Goal: Task Accomplishment & Management: Use online tool/utility

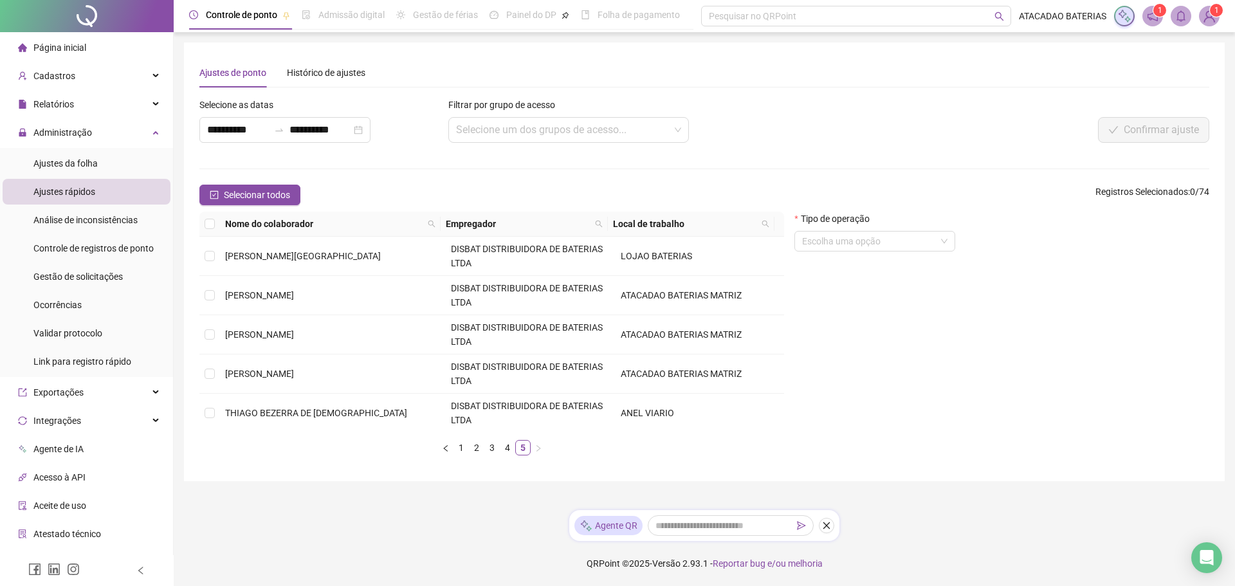
scroll to position [356, 0]
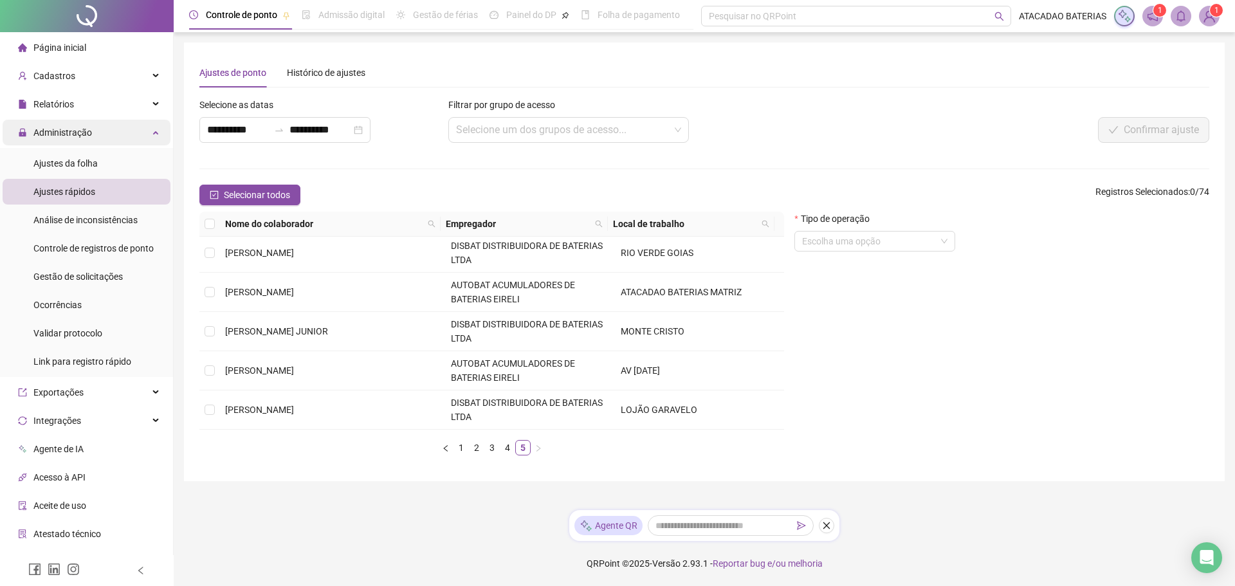
click at [92, 134] on div "Administração" at bounding box center [87, 133] width 168 height 26
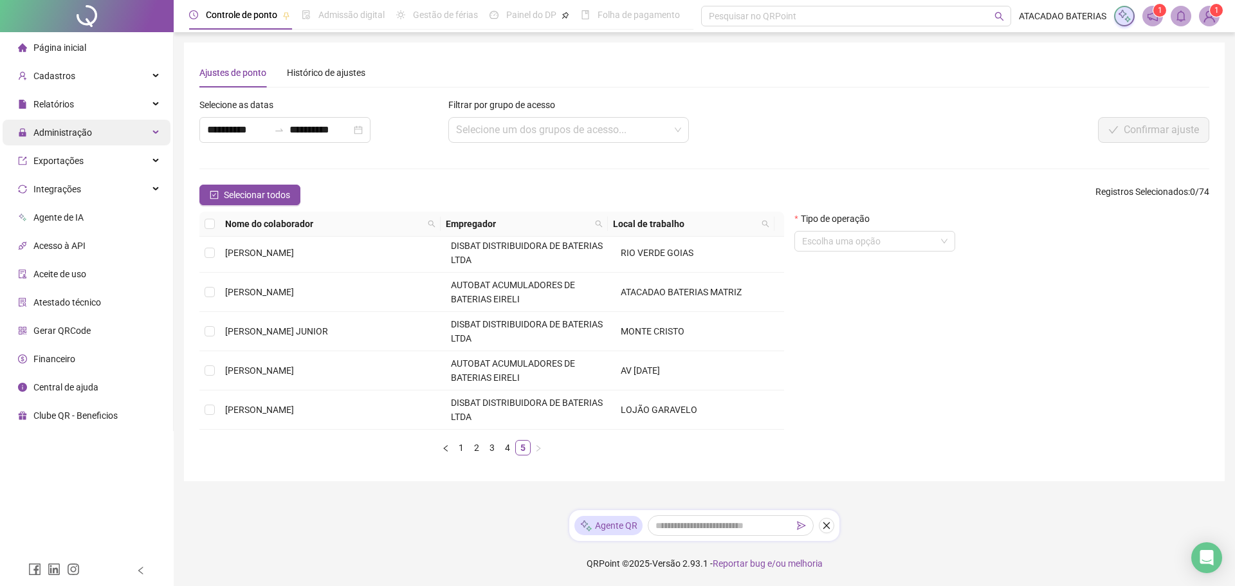
click at [92, 134] on div "Administração" at bounding box center [87, 133] width 168 height 26
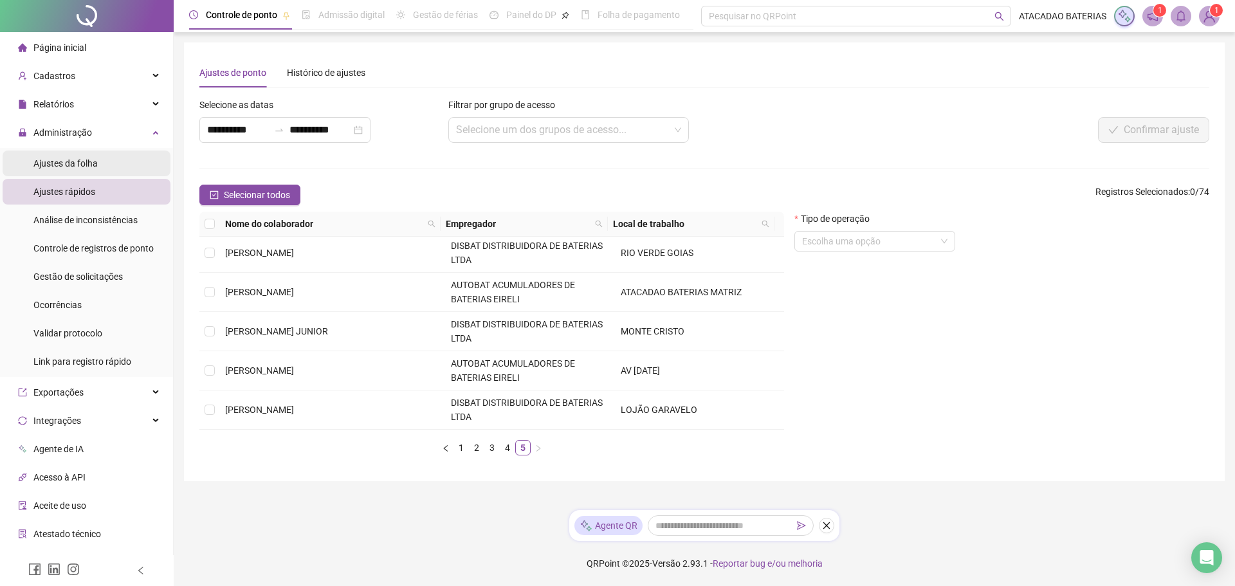
click at [88, 152] on div "Ajustes da folha" at bounding box center [65, 163] width 64 height 26
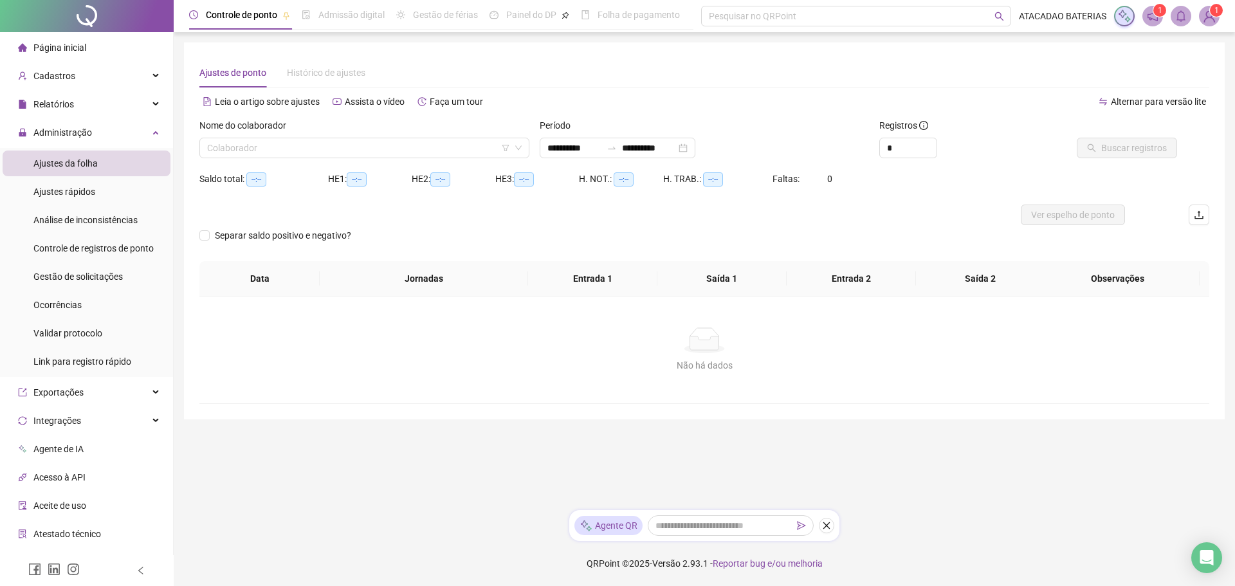
type input "**********"
click at [468, 150] on input "search" at bounding box center [358, 147] width 303 height 19
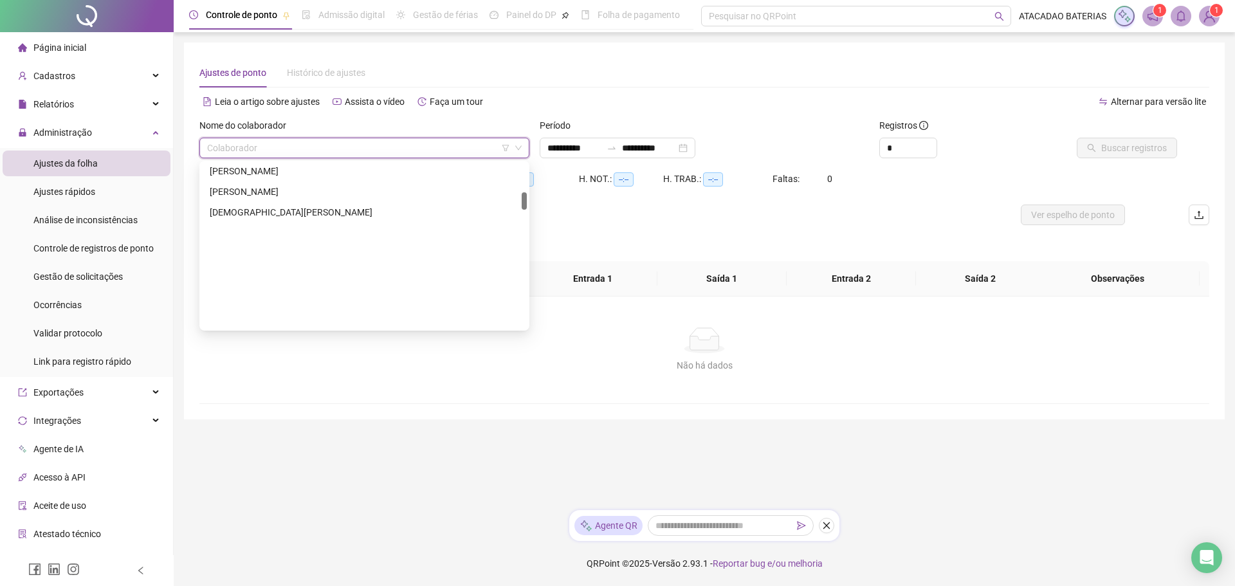
scroll to position [265, 0]
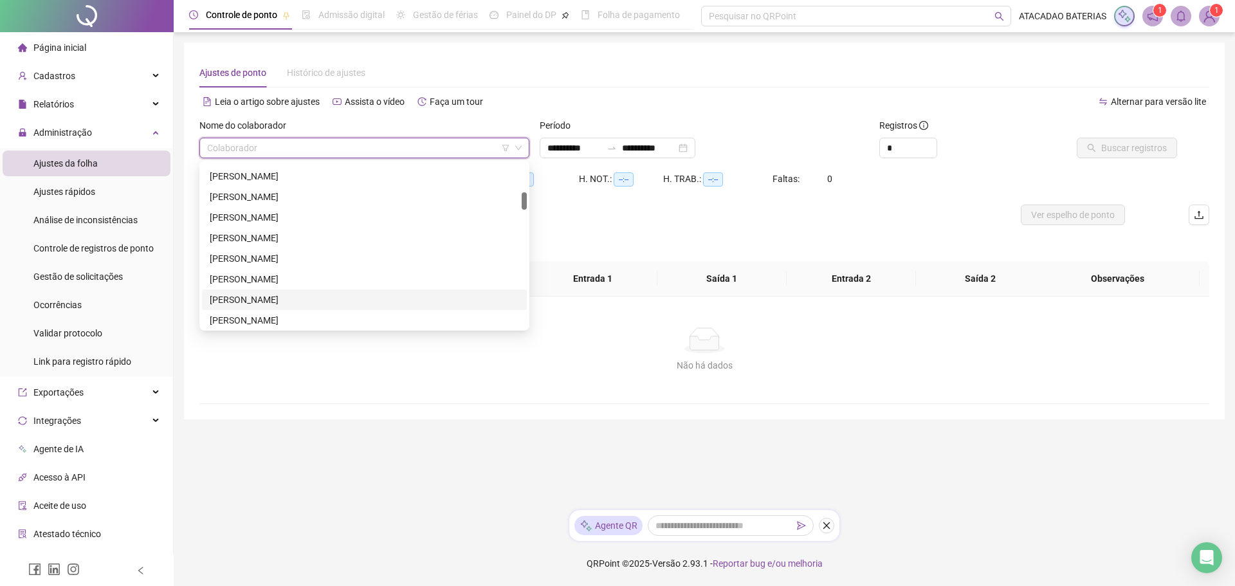
click at [419, 367] on div "Não há dados" at bounding box center [704, 365] width 979 height 14
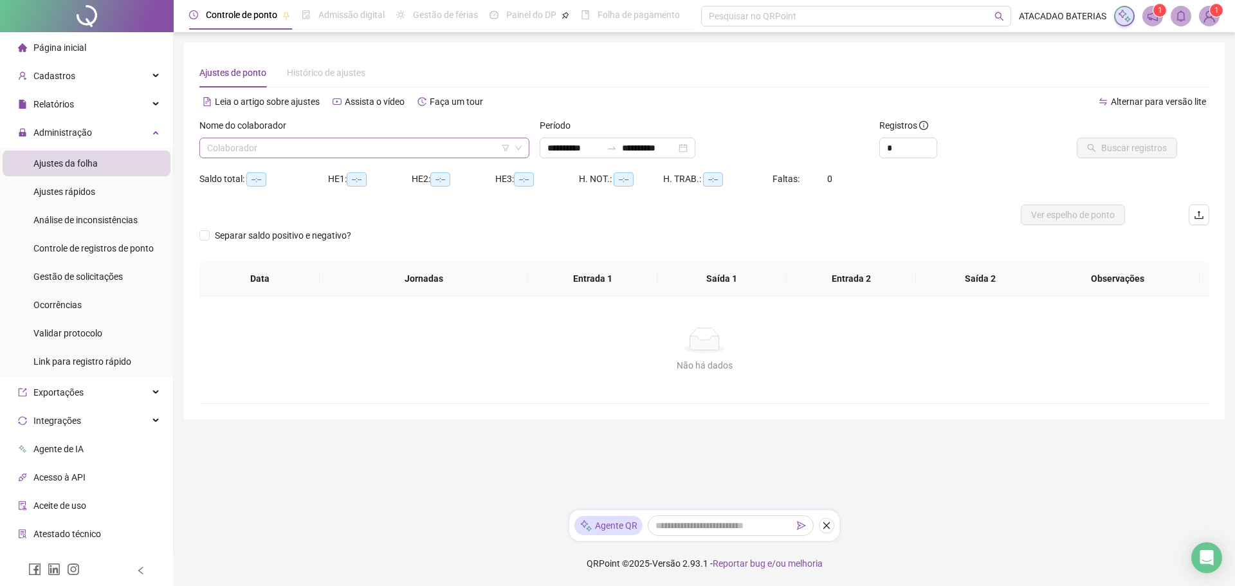
click at [328, 153] on input "search" at bounding box center [358, 147] width 303 height 19
drag, startPoint x: 309, startPoint y: 153, endPoint x: 315, endPoint y: 148, distance: 7.7
click at [310, 151] on input "search" at bounding box center [358, 147] width 303 height 19
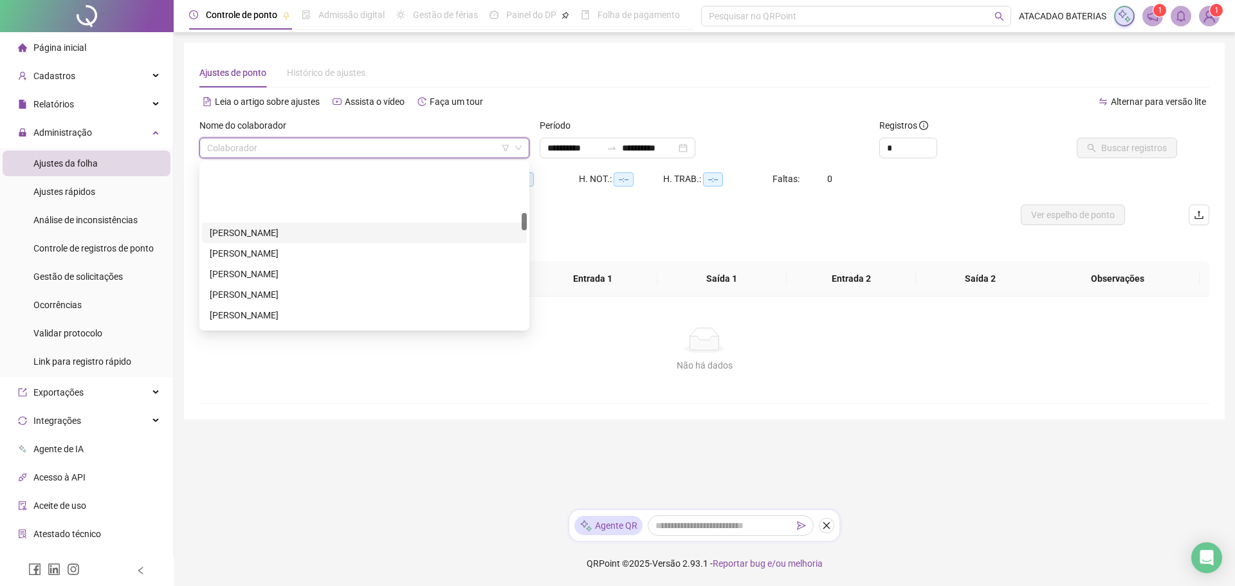
scroll to position [458, 0]
